Goal: Find specific page/section: Find specific page/section

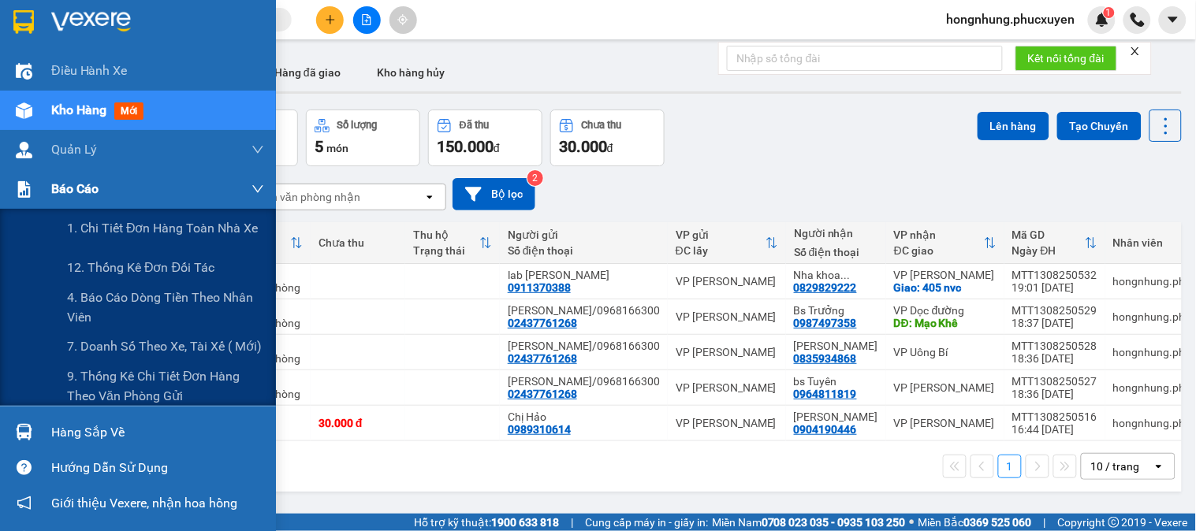
click at [68, 192] on span "Báo cáo" at bounding box center [74, 189] width 47 height 20
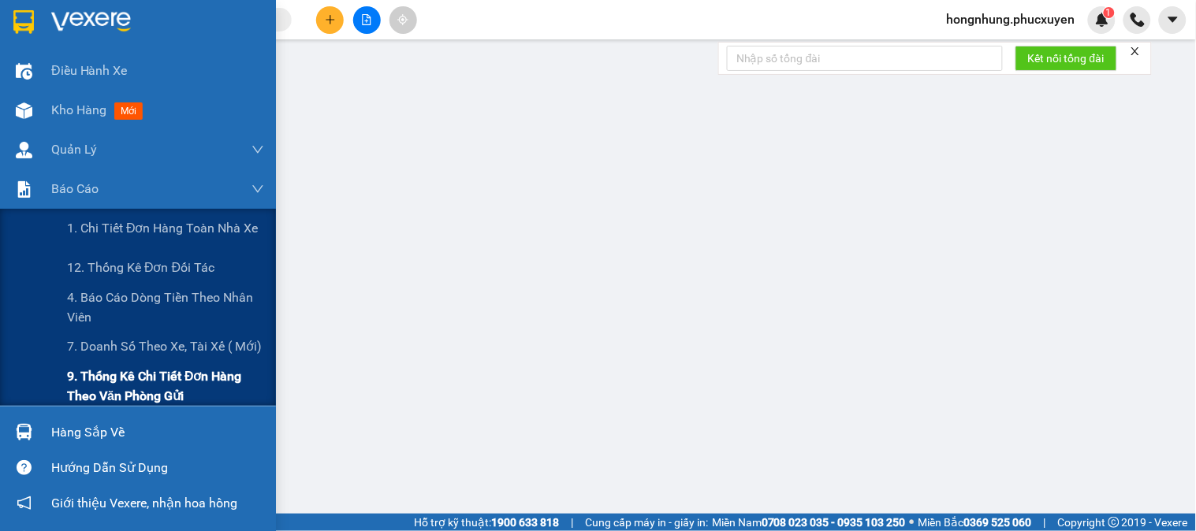
click at [120, 378] on span "9. Thống kê chi tiết đơn hàng theo văn phòng gửi" at bounding box center [165, 386] width 197 height 39
